Goal: Task Accomplishment & Management: Use online tool/utility

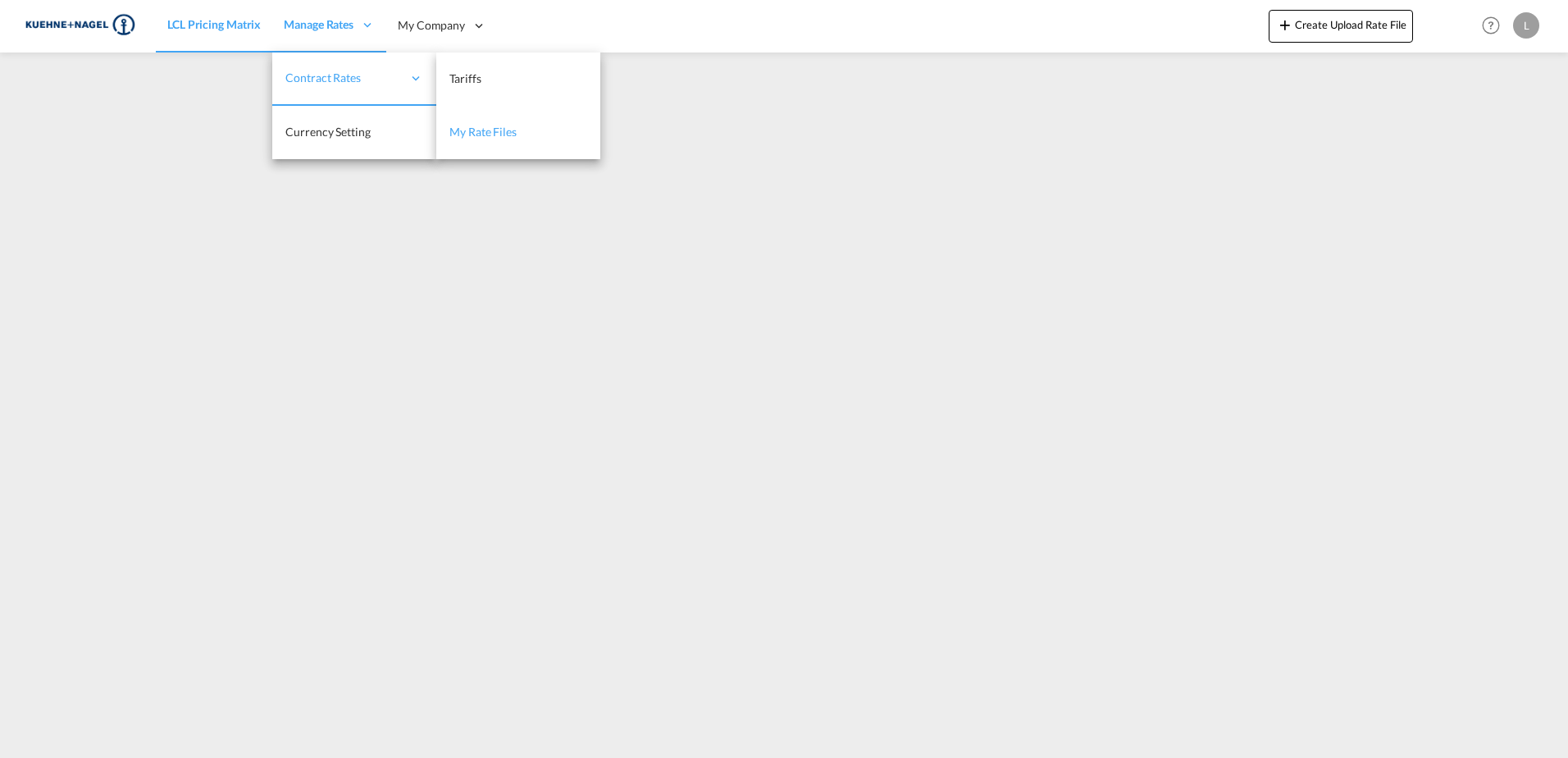
click at [490, 132] on span "My Rate Files" at bounding box center [483, 131] width 67 height 14
